Goal: Task Accomplishment & Management: Manage account settings

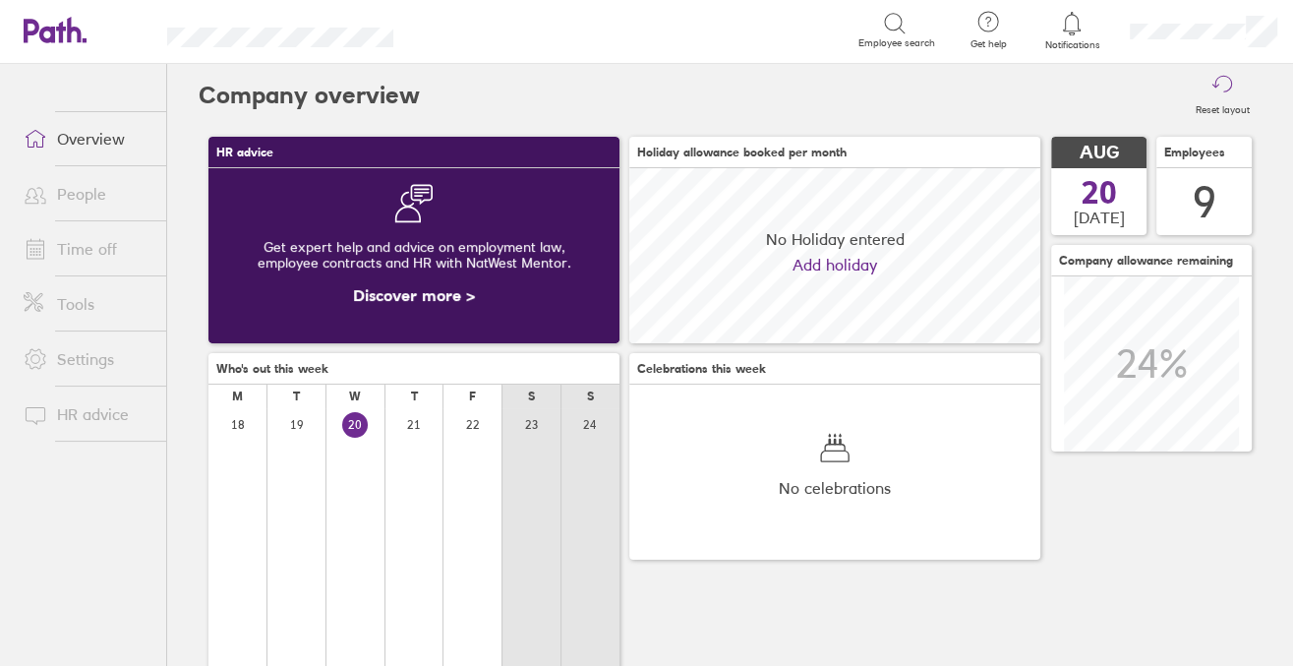
scroll to position [175, 411]
click at [96, 242] on link "Time off" at bounding box center [87, 248] width 158 height 39
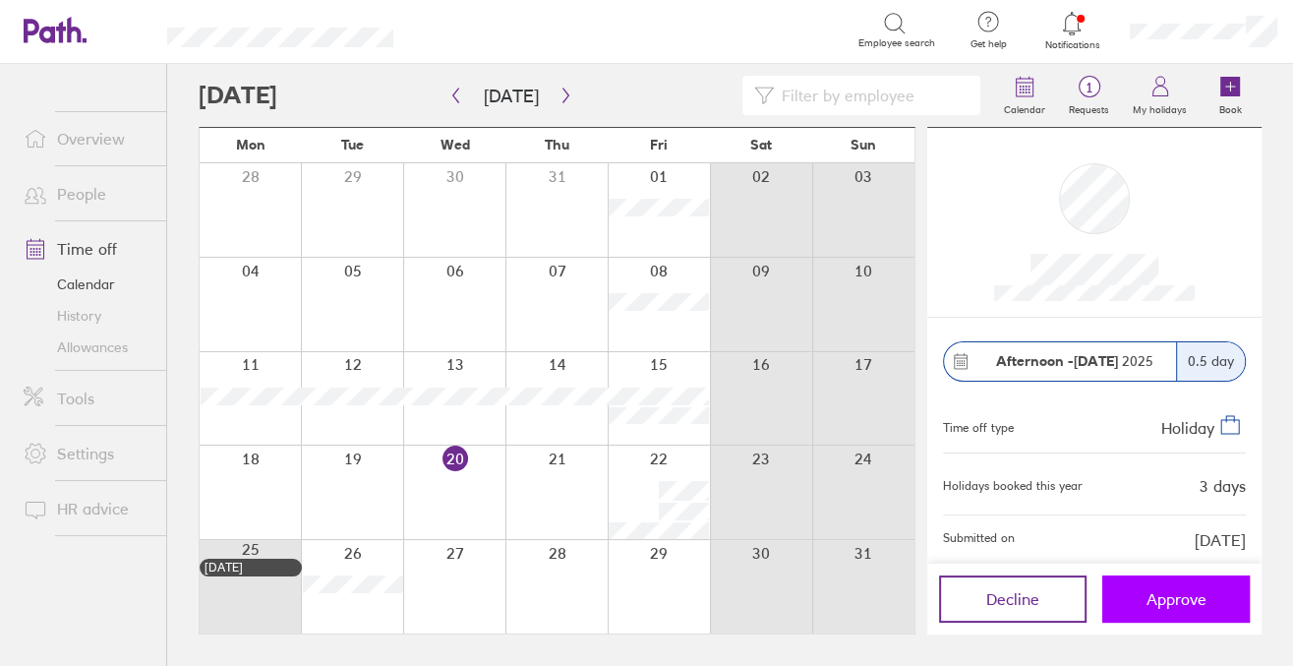
click at [1206, 597] on button "Approve" at bounding box center [1177, 598] width 148 height 47
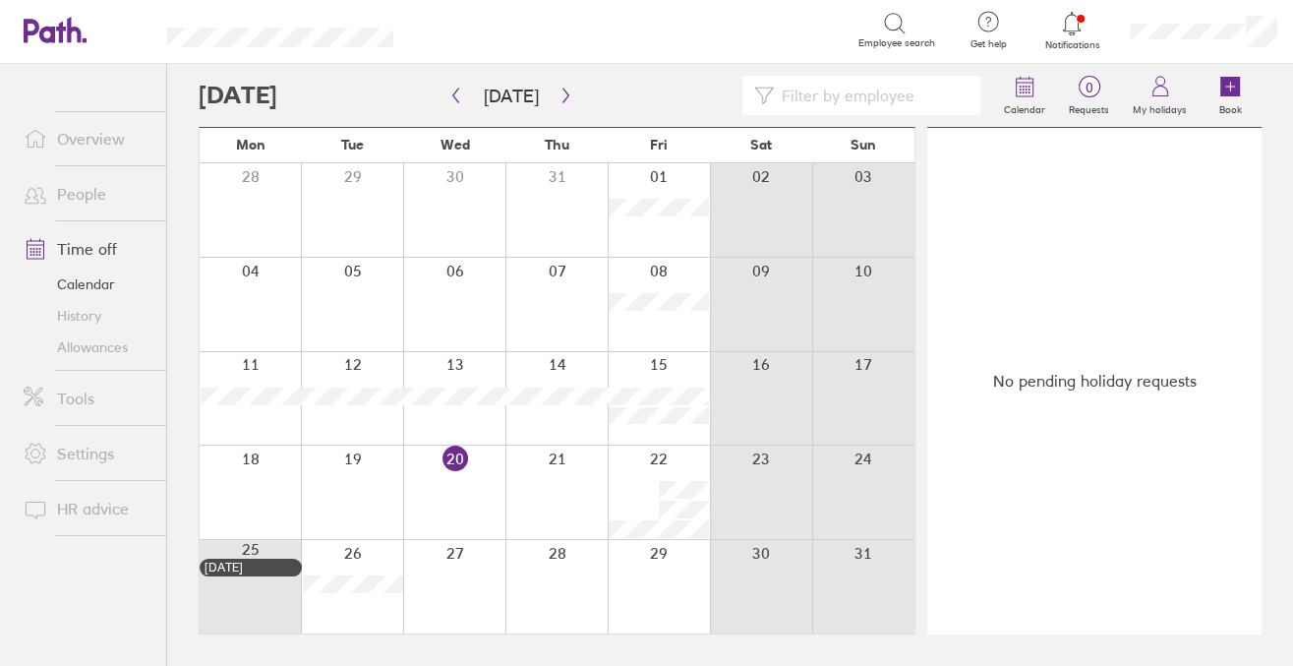
click at [118, 334] on link "Allowances" at bounding box center [87, 346] width 158 height 31
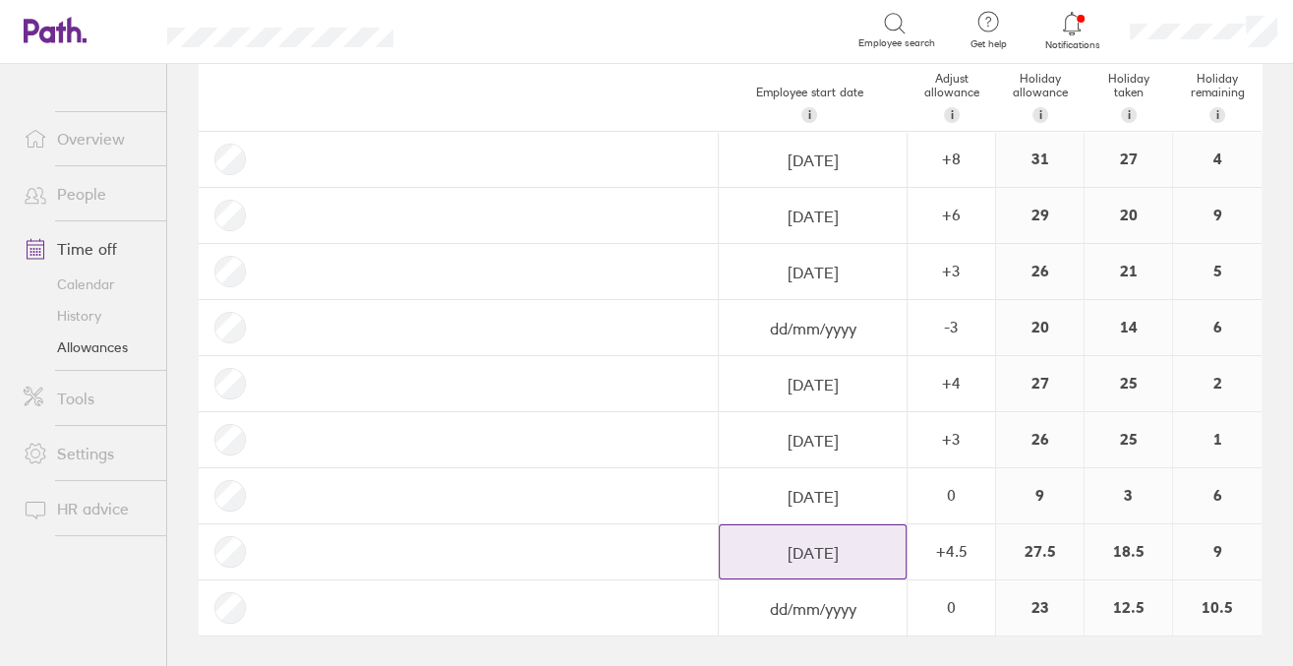
scroll to position [103, 0]
